Goal: Find specific page/section: Find specific page/section

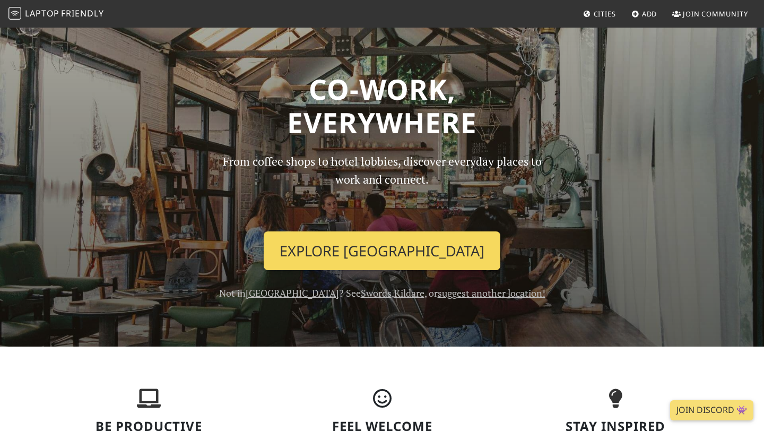
click at [376, 247] on link "Explore Dublin" at bounding box center [382, 250] width 237 height 39
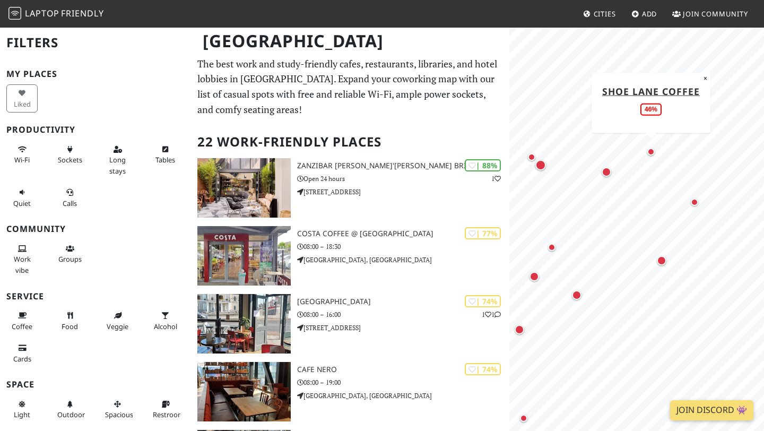
click at [649, 151] on div "Map marker" at bounding box center [650, 151] width 7 height 7
